Goal: Task Accomplishment & Management: Manage account settings

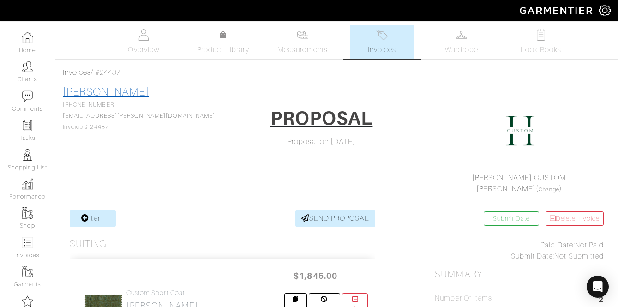
click at [102, 90] on link "[PERSON_NAME]" at bounding box center [106, 92] width 86 height 12
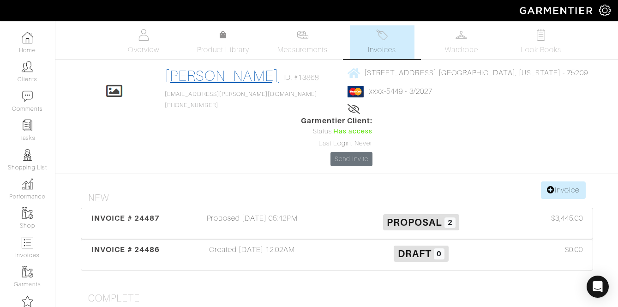
click at [206, 75] on link "[PERSON_NAME]" at bounding box center [222, 75] width 114 height 17
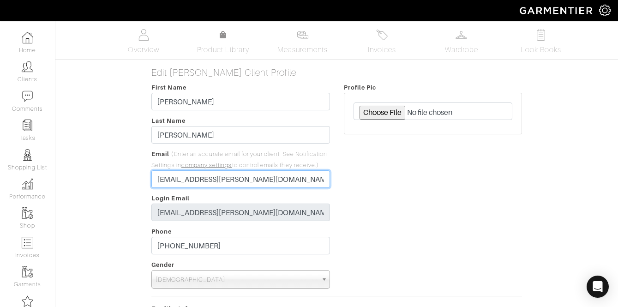
click at [161, 178] on input "[EMAIL_ADDRESS][PERSON_NAME][DOMAIN_NAME]" at bounding box center [240, 179] width 178 height 18
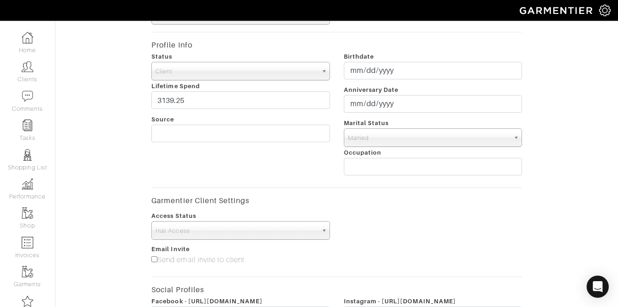
scroll to position [440, 0]
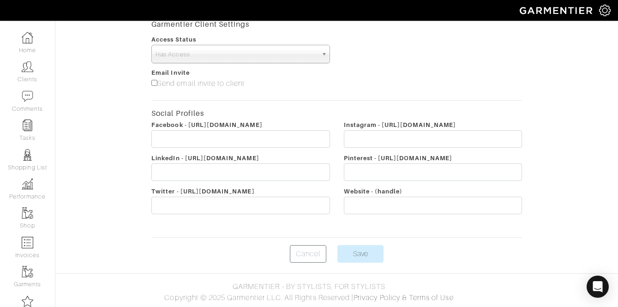
type input "[EMAIL_ADDRESS][PERSON_NAME][DOMAIN_NAME]"
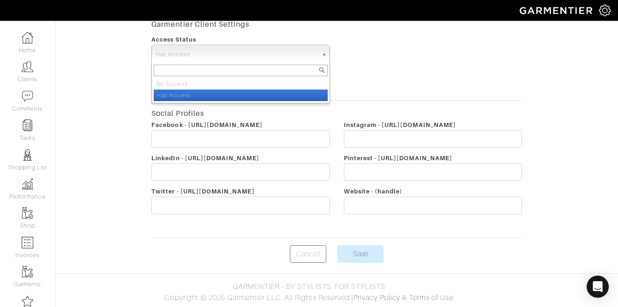
click at [251, 61] on span "Has Access" at bounding box center [237, 54] width 162 height 18
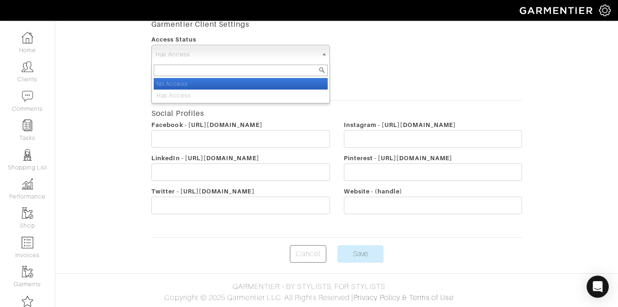
click at [248, 87] on li "No Access" at bounding box center [241, 84] width 174 height 12
select select "false"
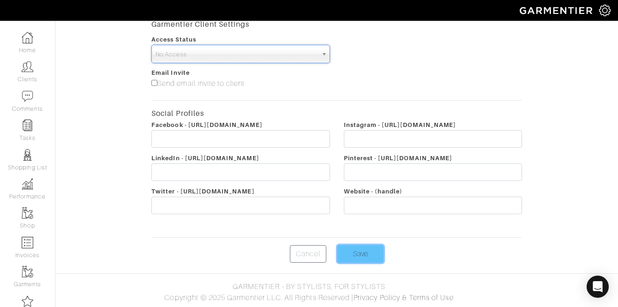
click at [354, 248] on input "Save" at bounding box center [361, 254] width 46 height 18
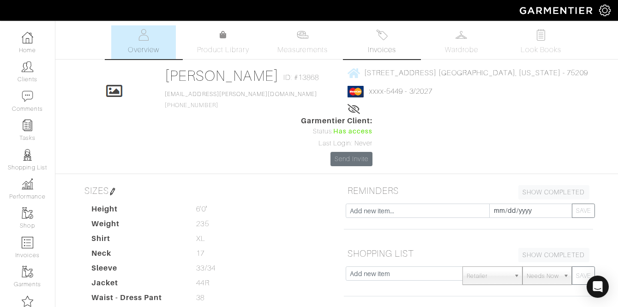
click at [378, 37] on img at bounding box center [382, 35] width 12 height 12
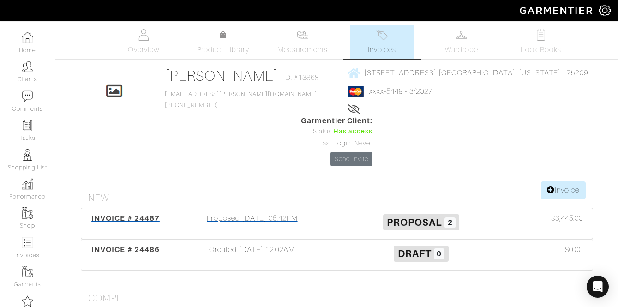
click at [273, 213] on div "Proposed [DATE] 05:42PM" at bounding box center [252, 223] width 169 height 21
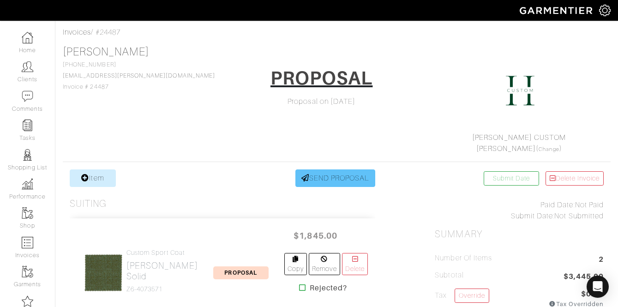
scroll to position [43, 0]
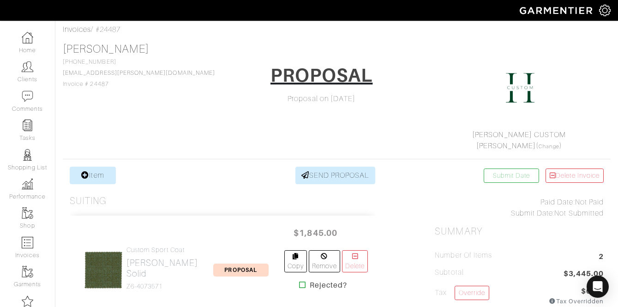
click at [327, 174] on link "SEND PROPOSAL" at bounding box center [335, 176] width 80 height 18
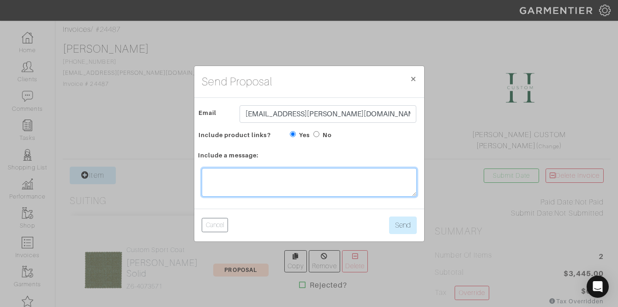
click at [282, 191] on textarea at bounding box center [309, 182] width 215 height 29
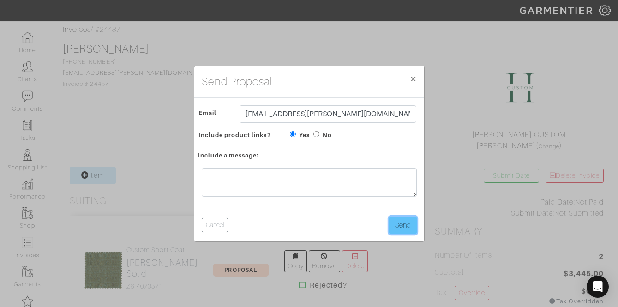
click at [397, 224] on button "Send" at bounding box center [403, 226] width 28 height 18
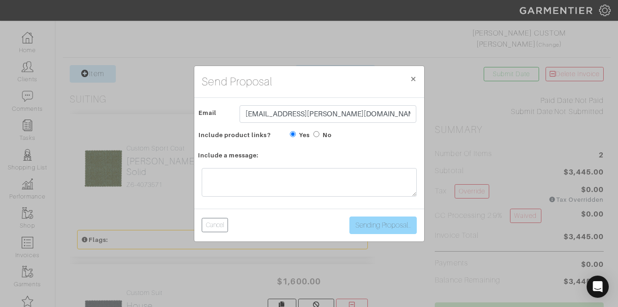
scroll to position [139, 0]
